Goal: Task Accomplishment & Management: Use online tool/utility

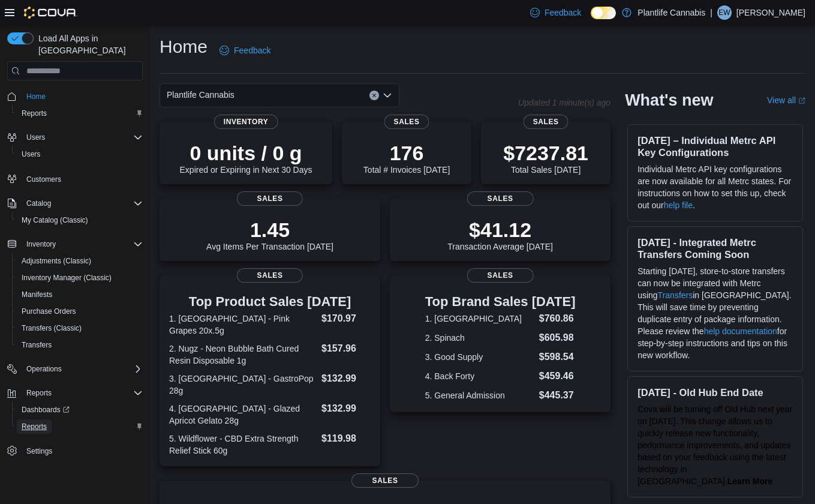
click at [35, 421] on span "Reports" at bounding box center [34, 426] width 25 height 10
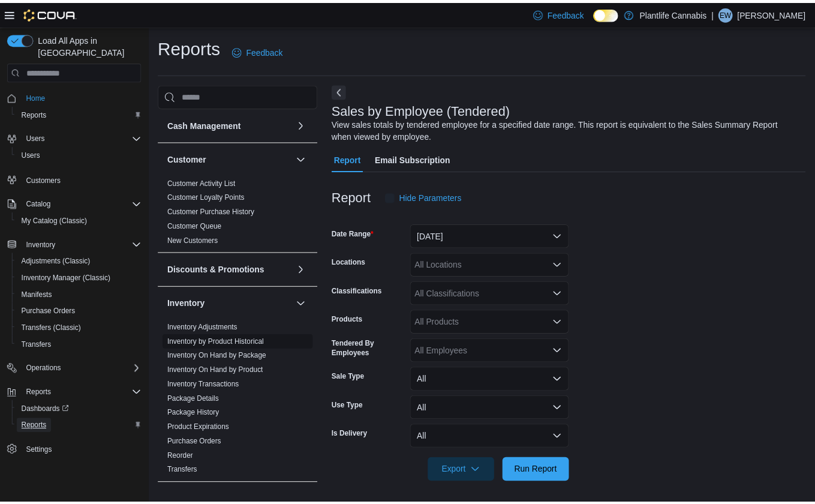
scroll to position [3, 0]
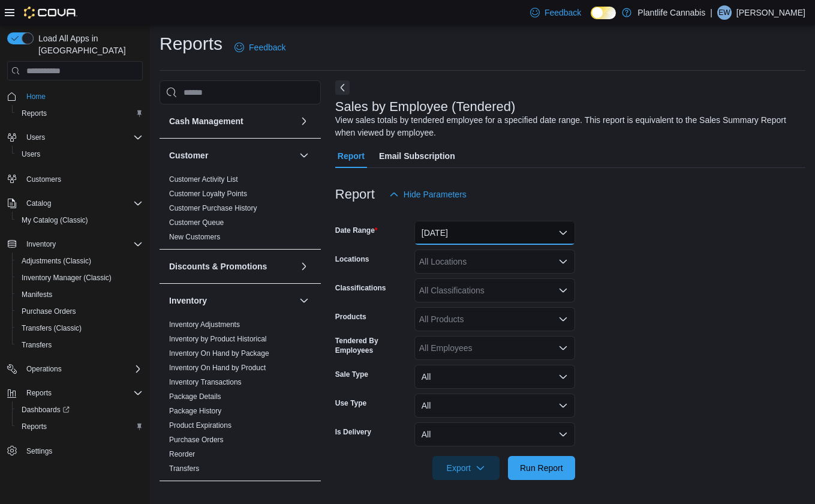
click at [454, 237] on button "Yesterday" at bounding box center [494, 233] width 161 height 24
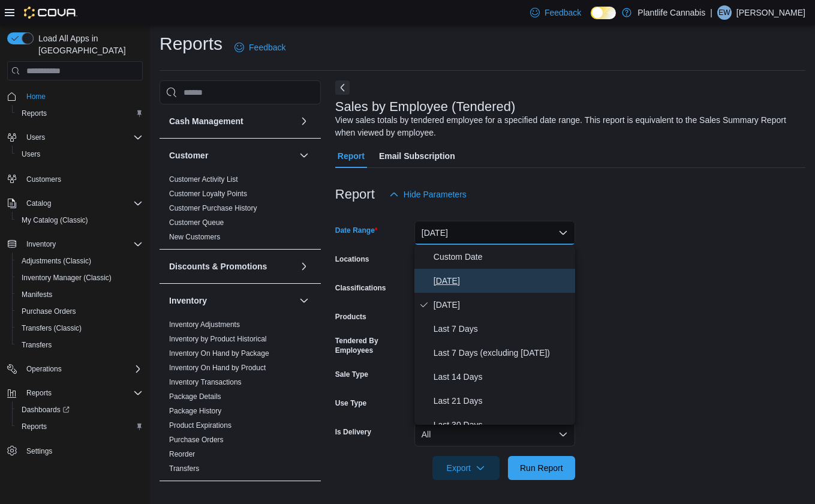
click at [439, 273] on span "Today" at bounding box center [501, 280] width 137 height 14
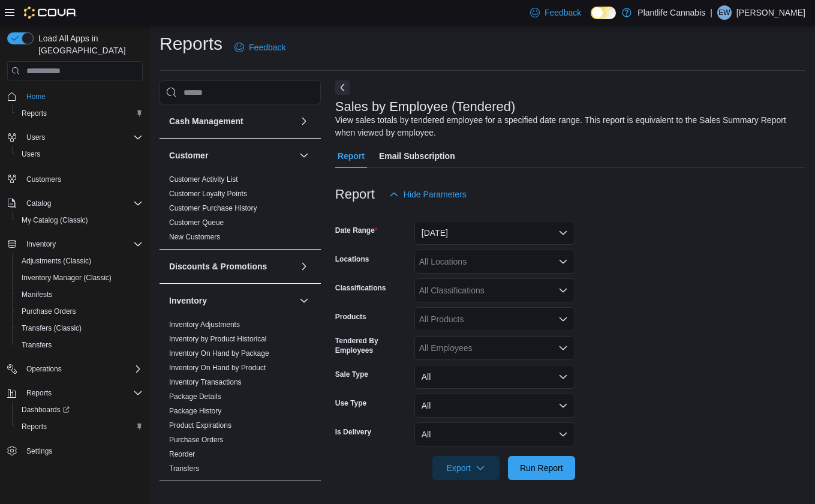
click at [439, 261] on div "All Locations" at bounding box center [494, 261] width 161 height 24
type input "***"
click at [495, 279] on span "Edmonton - Albany" at bounding box center [537, 282] width 182 height 12
drag, startPoint x: 561, startPoint y: 460, endPoint x: 594, endPoint y: 416, distance: 55.3
click at [561, 460] on span "Run Report" at bounding box center [541, 468] width 53 height 24
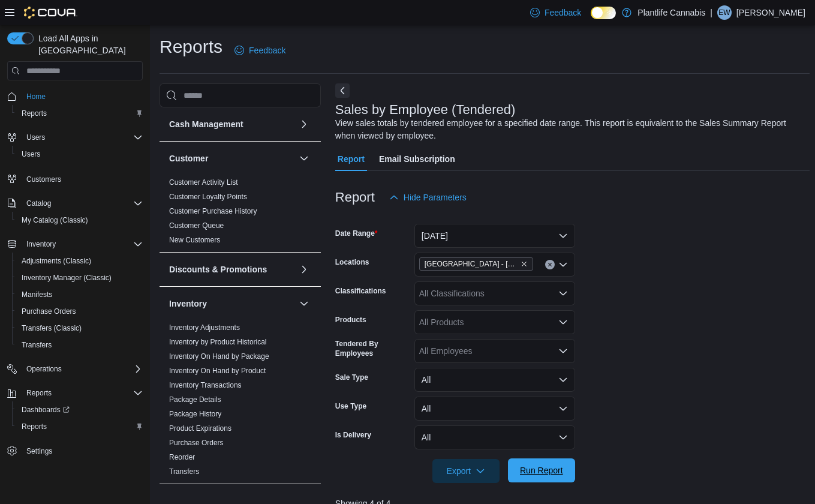
click at [543, 474] on span "Run Report" at bounding box center [541, 470] width 43 height 12
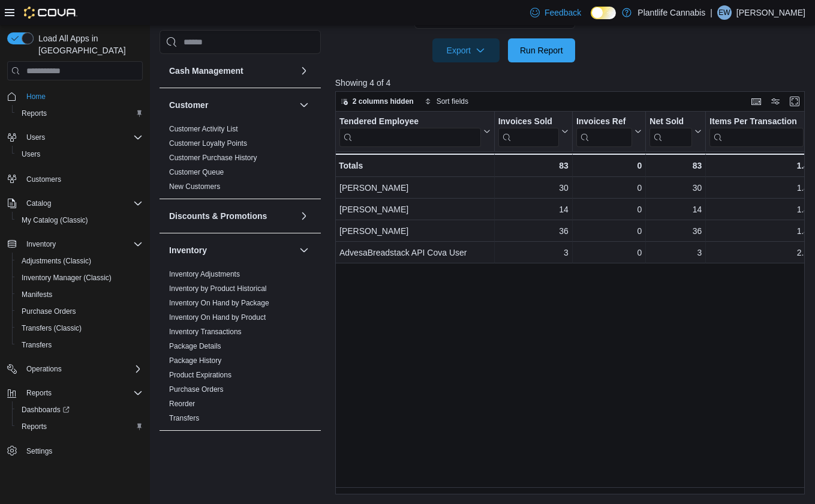
scroll to position [420, 0]
